Goal: Information Seeking & Learning: Learn about a topic

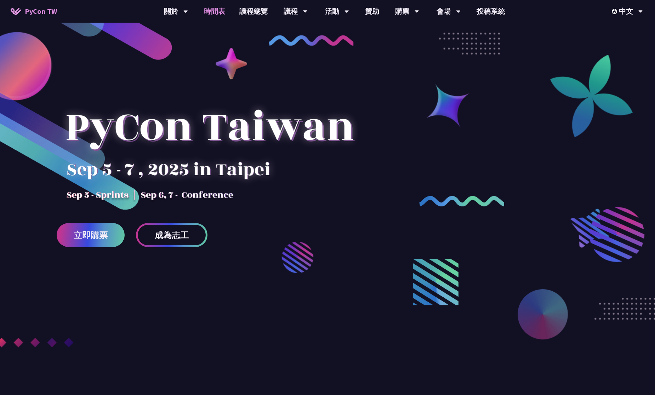
click at [214, 13] on link "時間表" at bounding box center [214, 11] width 35 height 23
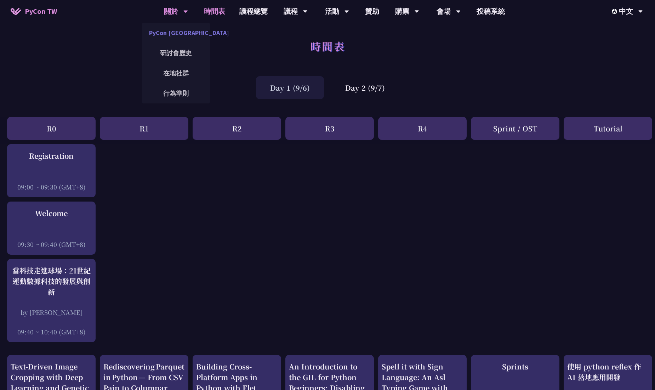
click at [180, 37] on link "PyCon [GEOGRAPHIC_DATA]" at bounding box center [176, 32] width 68 height 17
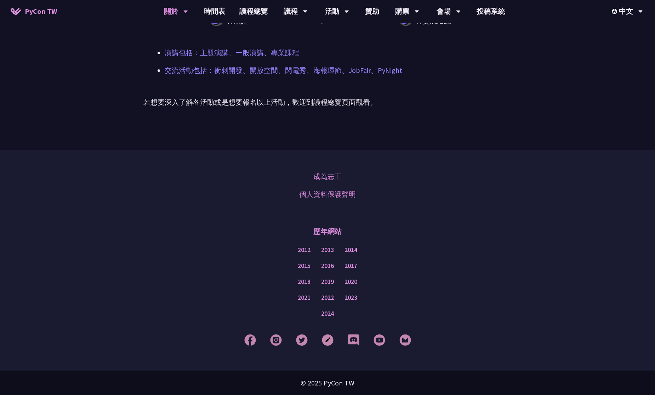
scroll to position [558, 0]
click at [317, 174] on link "成為志工" at bounding box center [327, 176] width 28 height 11
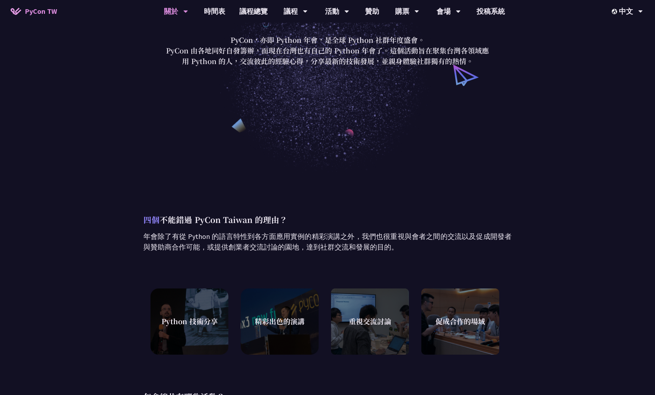
scroll to position [27, 0]
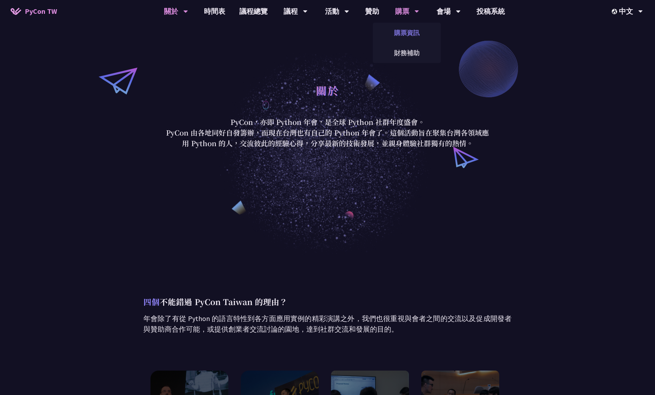
click at [408, 31] on link "購票資訊" at bounding box center [407, 32] width 68 height 17
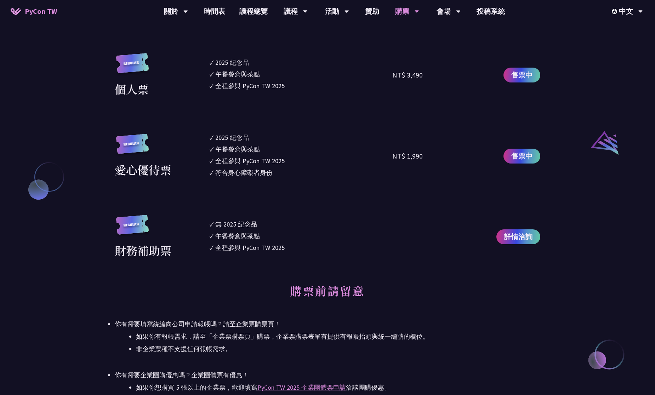
scroll to position [708, 0]
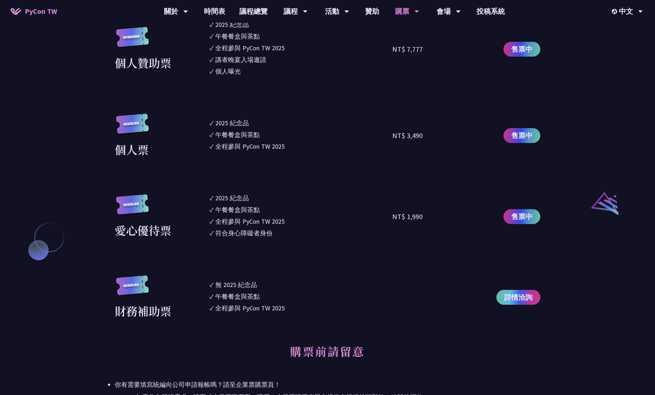
click at [519, 300] on span "詳情洽詢" at bounding box center [518, 297] width 28 height 11
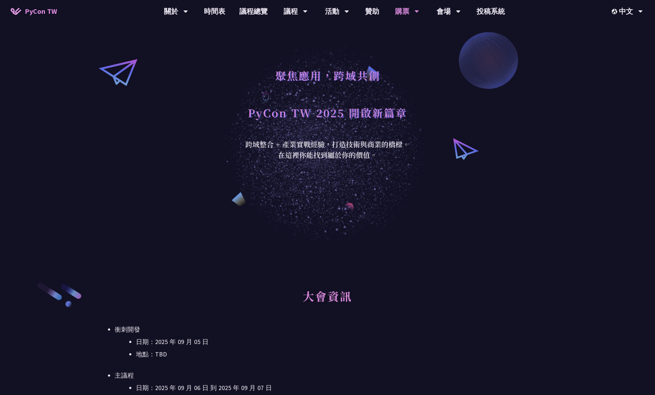
scroll to position [0, 0]
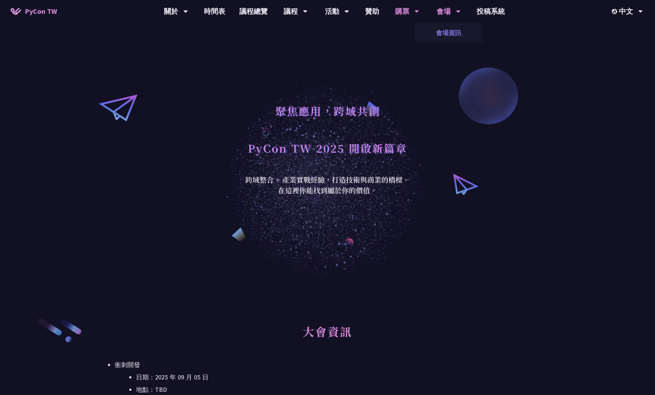
click at [448, 26] on link "會場資訊" at bounding box center [448, 32] width 68 height 17
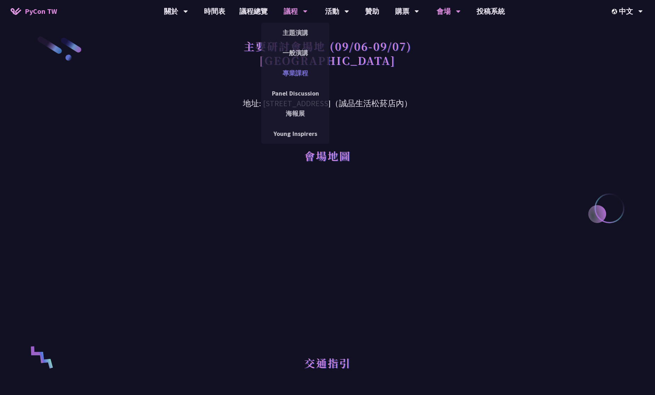
click at [286, 73] on link "專業課程" at bounding box center [295, 73] width 68 height 17
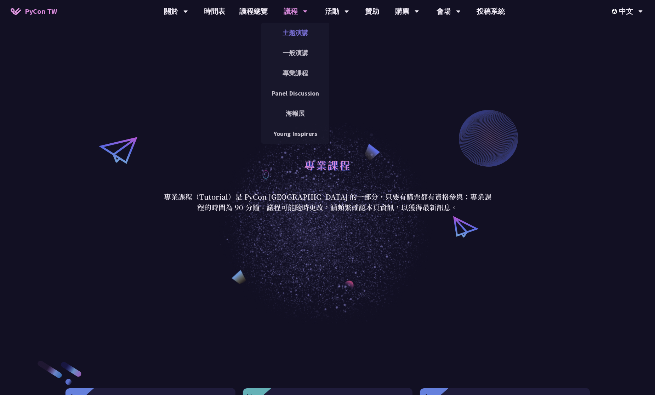
click at [302, 30] on link "主題演講" at bounding box center [295, 32] width 68 height 17
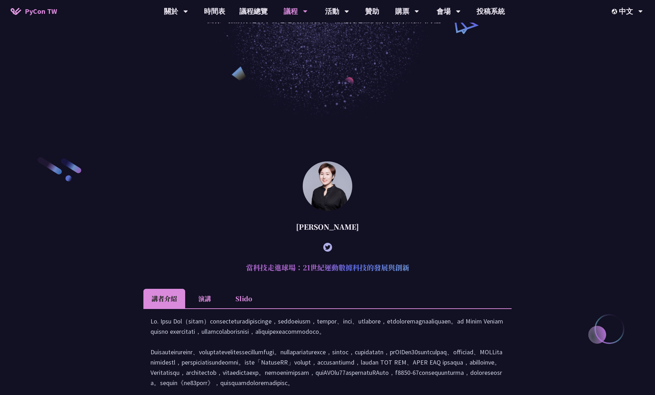
scroll to position [283, 0]
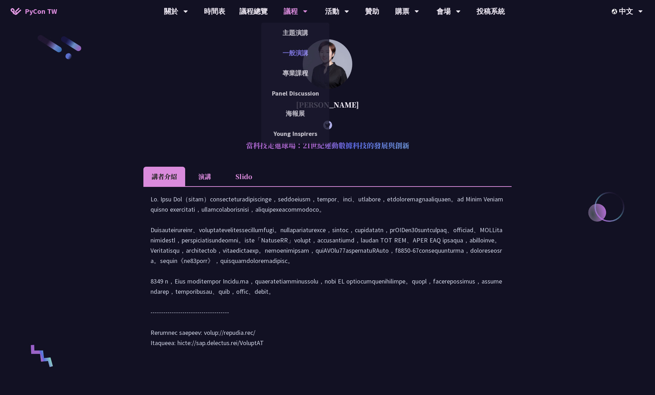
click at [296, 52] on link "一般演講" at bounding box center [295, 53] width 68 height 17
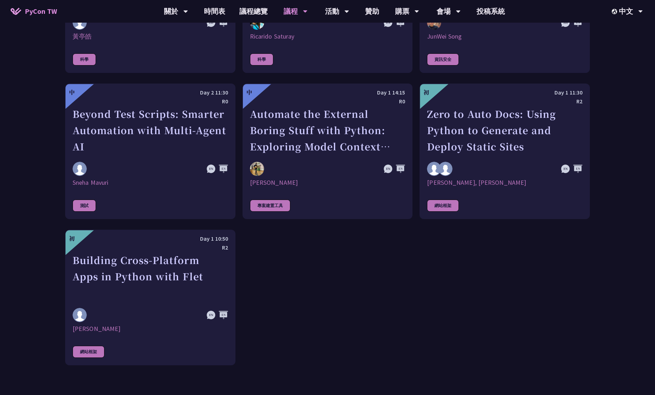
scroll to position [2123, 0]
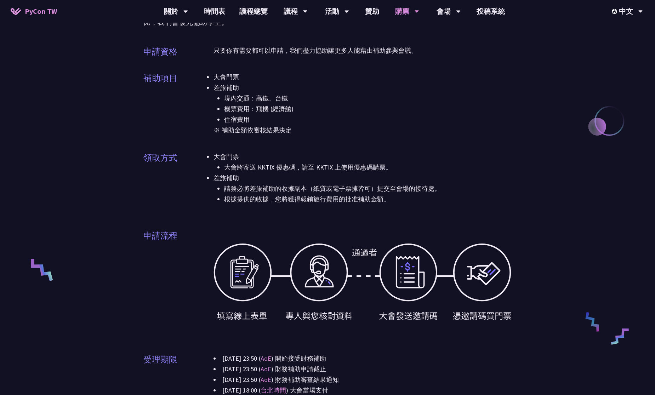
scroll to position [142, 0]
